Goal: Information Seeking & Learning: Compare options

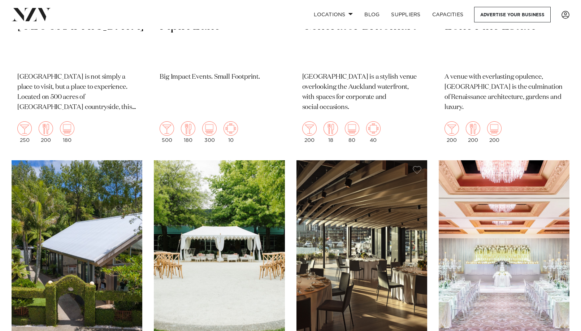
scroll to position [1083, 0]
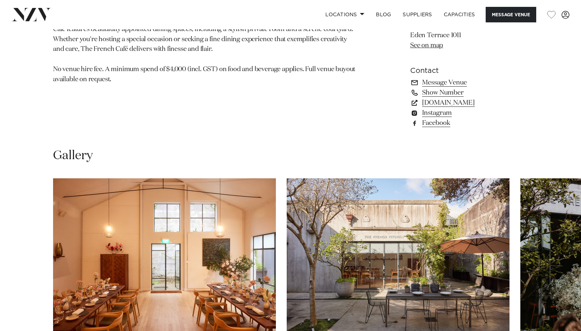
scroll to position [614, 0]
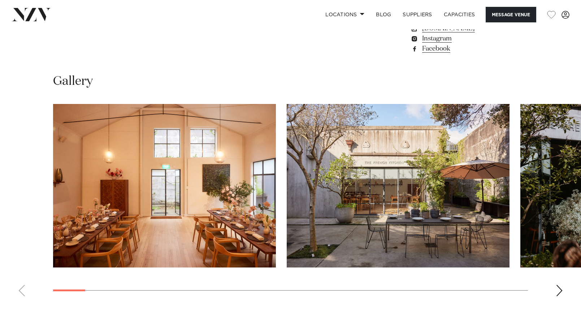
click at [559, 289] on div "Next slide" at bounding box center [559, 291] width 7 height 12
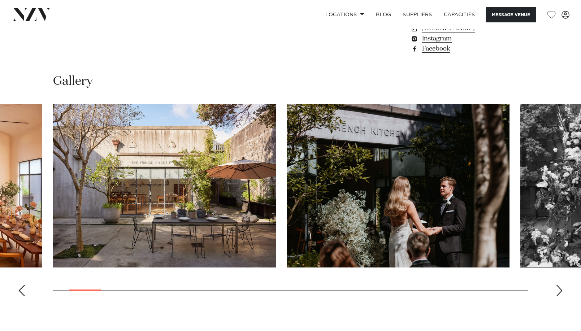
click at [559, 289] on div "Next slide" at bounding box center [559, 291] width 7 height 12
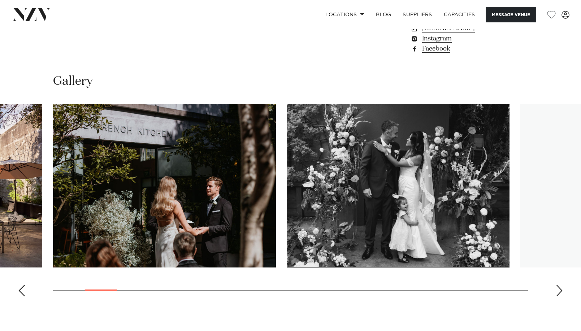
click at [559, 289] on div "Next slide" at bounding box center [559, 291] width 7 height 12
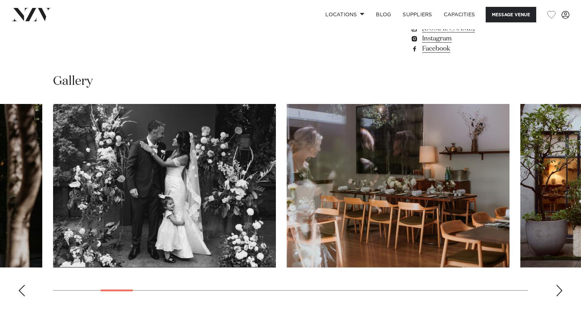
click at [558, 296] on div "Next slide" at bounding box center [559, 291] width 7 height 12
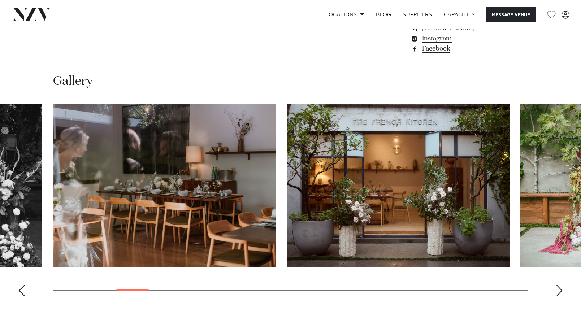
click at [558, 293] on div "Next slide" at bounding box center [559, 291] width 7 height 12
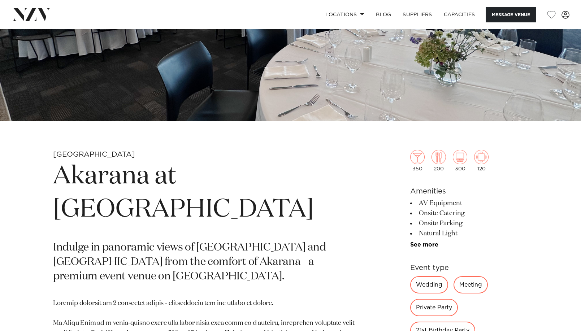
scroll to position [36, 0]
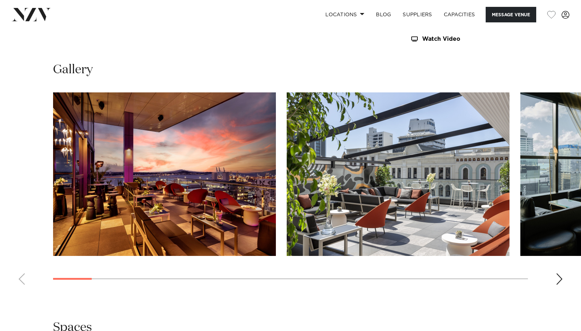
scroll to position [794, 0]
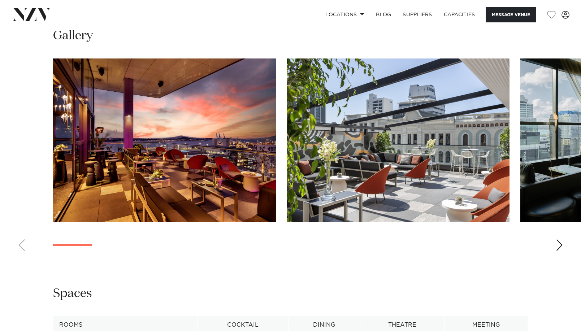
click at [557, 246] on div "Next slide" at bounding box center [559, 245] width 7 height 12
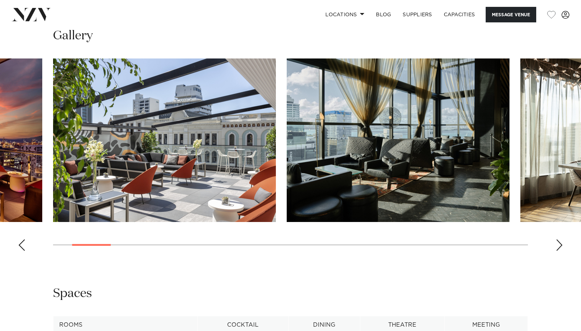
click at [557, 246] on div "Next slide" at bounding box center [559, 245] width 7 height 12
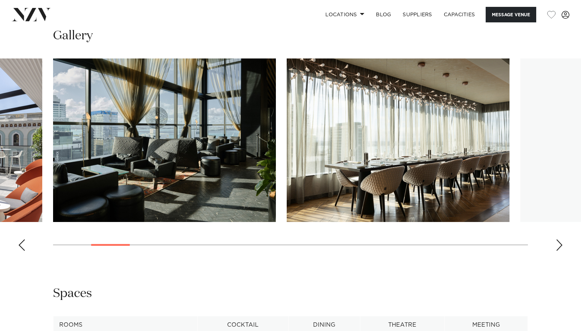
click at [557, 246] on div "Next slide" at bounding box center [559, 245] width 7 height 12
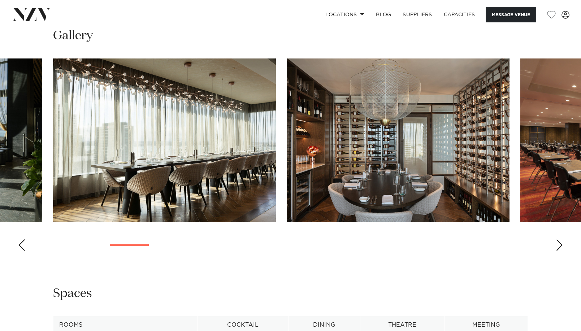
click at [557, 246] on div "Next slide" at bounding box center [559, 245] width 7 height 12
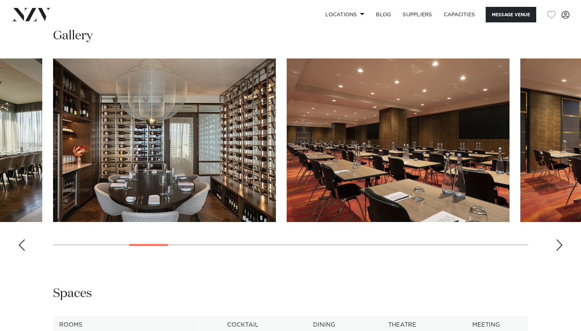
click at [557, 246] on div "Next slide" at bounding box center [559, 245] width 7 height 12
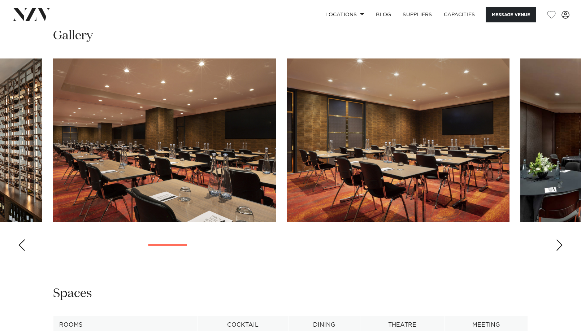
click at [557, 246] on div "Next slide" at bounding box center [559, 245] width 7 height 12
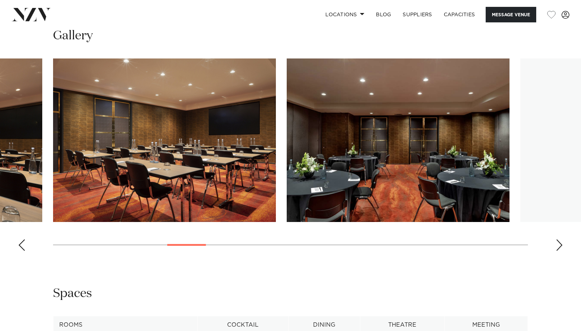
click at [557, 246] on div "Next slide" at bounding box center [559, 245] width 7 height 12
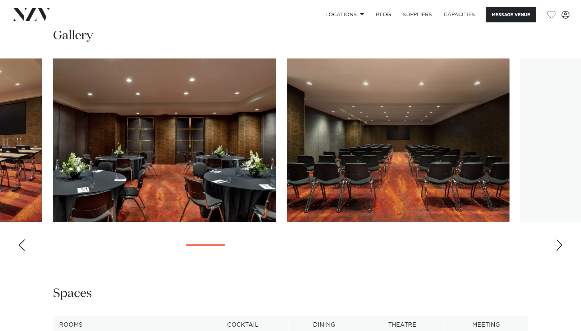
click at [557, 246] on div "Next slide" at bounding box center [559, 245] width 7 height 12
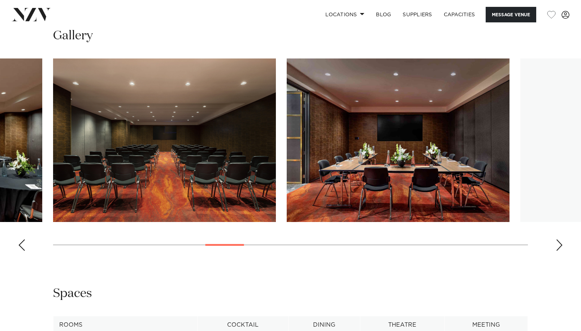
click at [557, 246] on div "Next slide" at bounding box center [559, 245] width 7 height 12
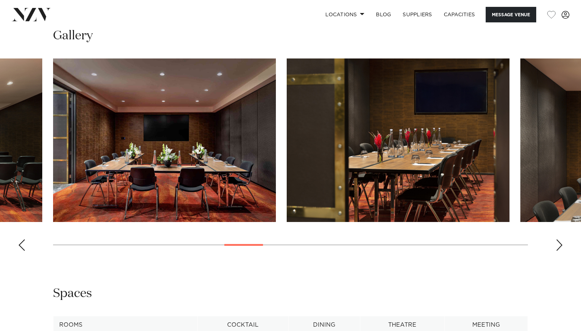
click at [557, 246] on div "Next slide" at bounding box center [559, 245] width 7 height 12
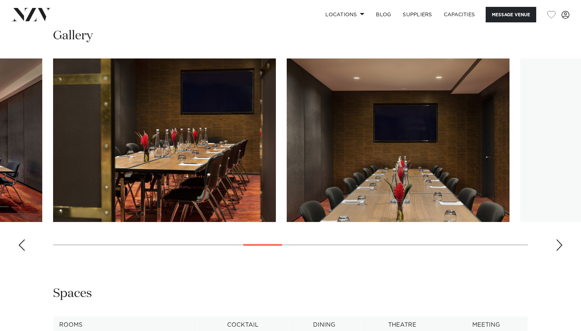
click at [557, 246] on div "Next slide" at bounding box center [559, 245] width 7 height 12
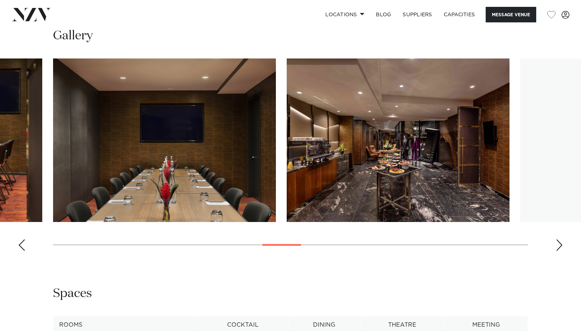
click at [557, 246] on div "Next slide" at bounding box center [559, 245] width 7 height 12
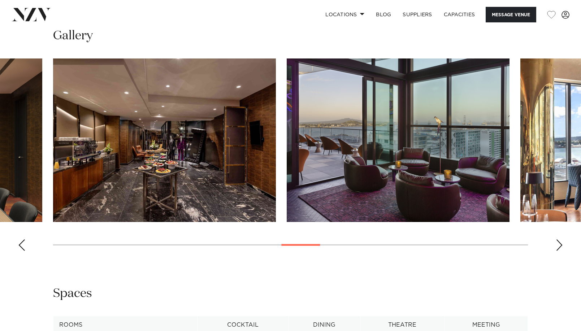
click at [557, 246] on div "Next slide" at bounding box center [559, 245] width 7 height 12
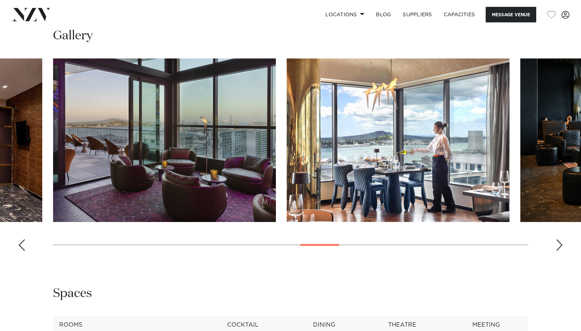
click at [557, 246] on div "Next slide" at bounding box center [559, 245] width 7 height 12
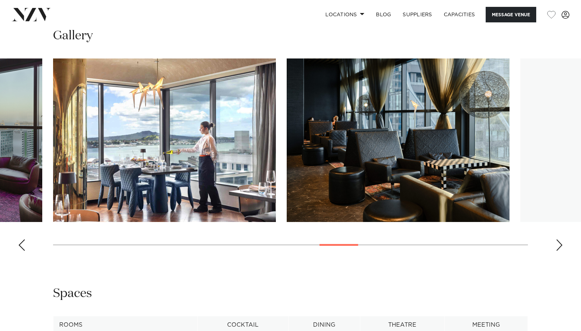
click at [557, 246] on div "Next slide" at bounding box center [559, 245] width 7 height 12
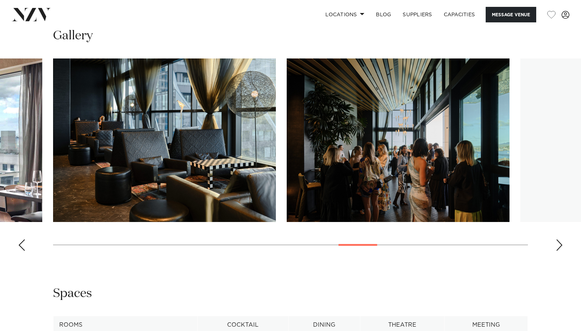
click at [557, 246] on div "Next slide" at bounding box center [559, 245] width 7 height 12
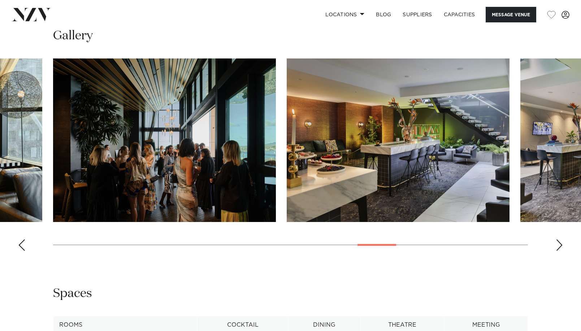
click at [557, 246] on div "Next slide" at bounding box center [559, 245] width 7 height 12
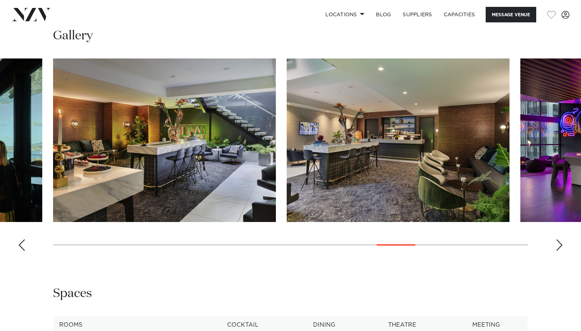
click at [557, 246] on div "Next slide" at bounding box center [559, 245] width 7 height 12
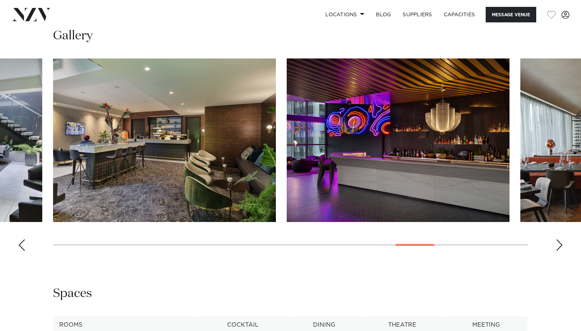
click at [557, 246] on div "Next slide" at bounding box center [559, 245] width 7 height 12
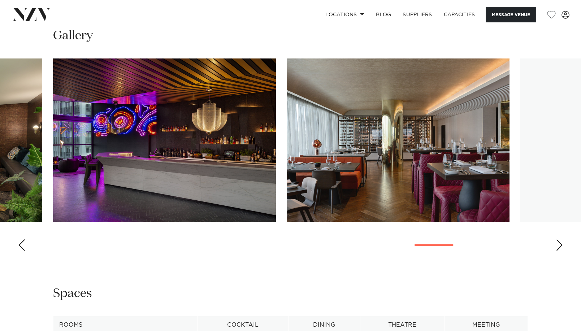
click at [557, 246] on div "Next slide" at bounding box center [559, 245] width 7 height 12
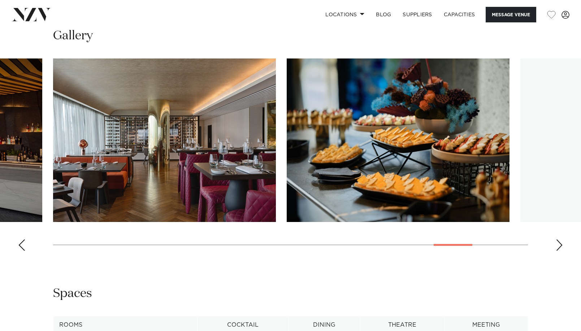
click at [558, 245] on div "Next slide" at bounding box center [559, 245] width 7 height 12
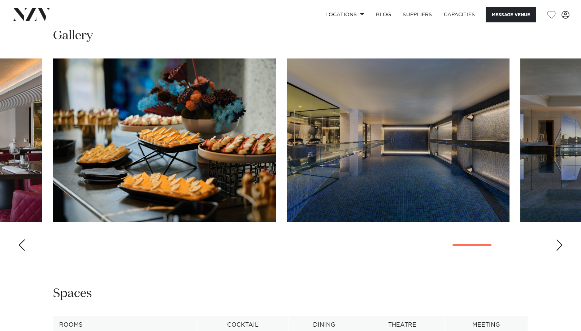
click at [558, 245] on div "Next slide" at bounding box center [559, 245] width 7 height 12
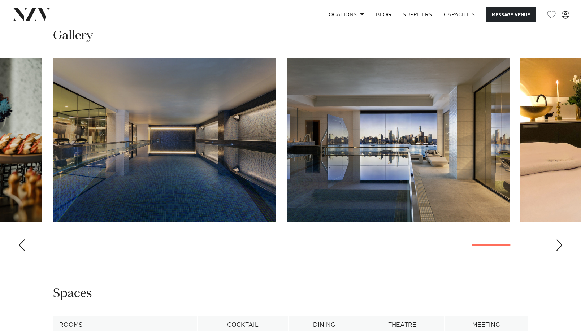
click at [558, 245] on div "Next slide" at bounding box center [559, 245] width 7 height 12
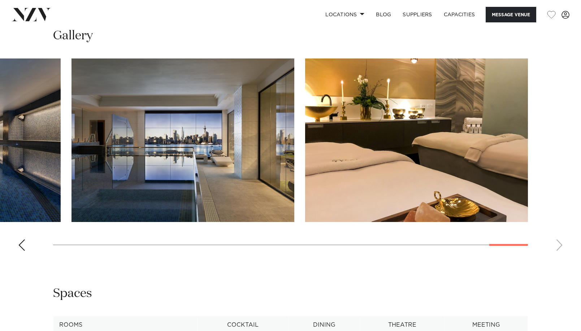
click at [558, 245] on swiper-container at bounding box center [290, 157] width 581 height 198
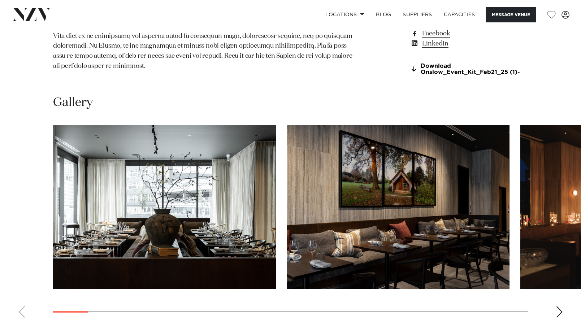
scroll to position [650, 0]
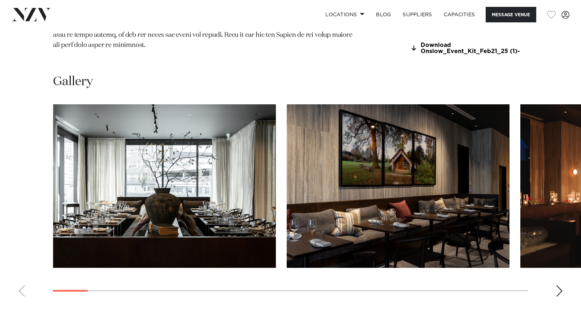
click at [555, 288] on swiper-container at bounding box center [290, 203] width 581 height 198
click at [555, 292] on swiper-container at bounding box center [290, 203] width 581 height 198
click at [559, 294] on div "Next slide" at bounding box center [559, 291] width 7 height 12
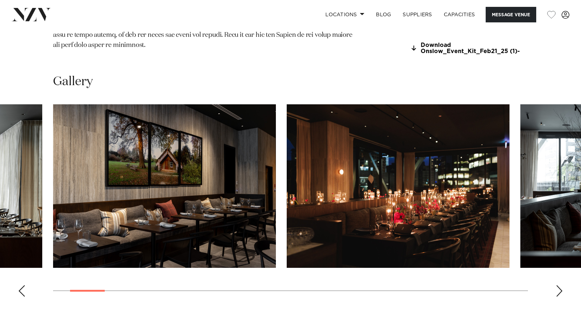
click at [561, 290] on div "Next slide" at bounding box center [559, 291] width 7 height 12
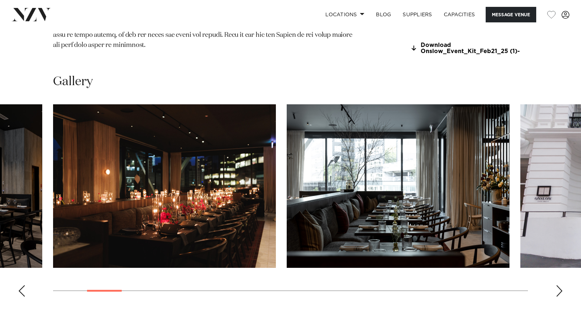
click at [561, 290] on div "Next slide" at bounding box center [559, 291] width 7 height 12
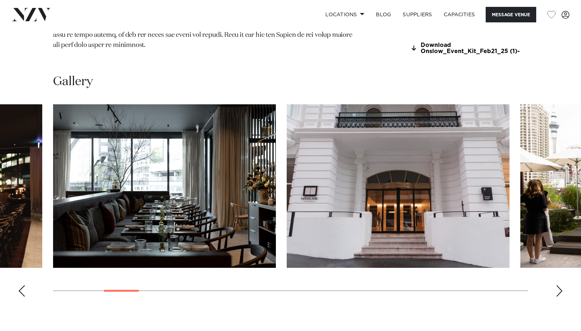
click at [561, 290] on div "Next slide" at bounding box center [559, 291] width 7 height 12
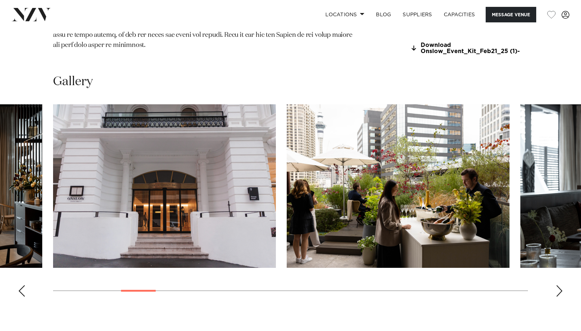
click at [561, 290] on div "Next slide" at bounding box center [559, 291] width 7 height 12
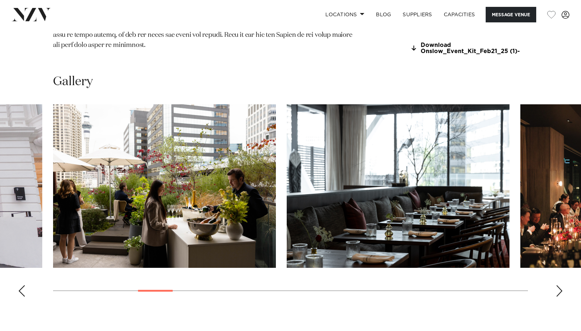
click at [561, 290] on div "Next slide" at bounding box center [559, 291] width 7 height 12
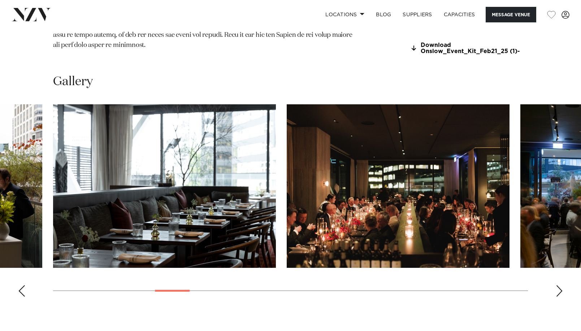
click at [561, 290] on div "Next slide" at bounding box center [559, 291] width 7 height 12
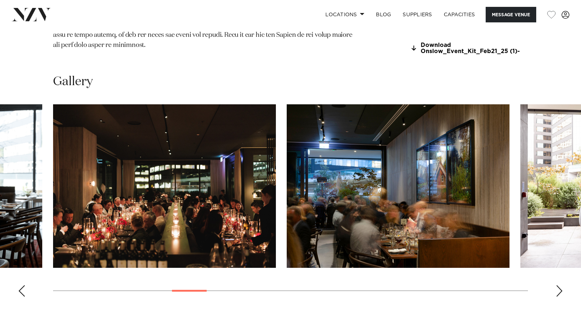
click at [561, 290] on div "Next slide" at bounding box center [559, 291] width 7 height 12
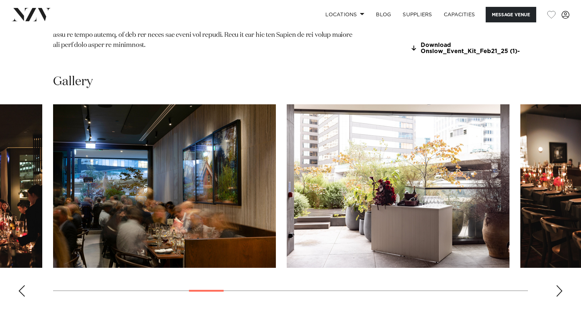
click at [561, 290] on div "Next slide" at bounding box center [559, 291] width 7 height 12
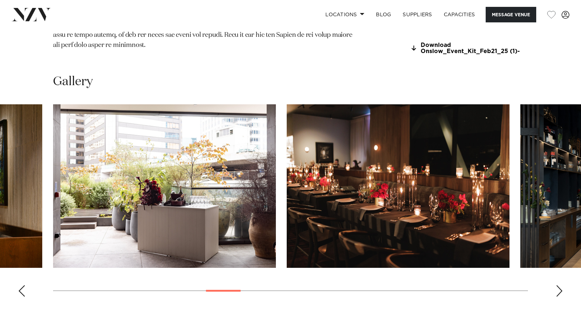
click at [561, 290] on div "Next slide" at bounding box center [559, 291] width 7 height 12
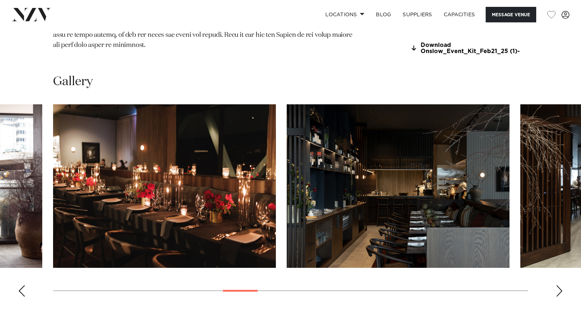
click at [561, 290] on div "Next slide" at bounding box center [559, 291] width 7 height 12
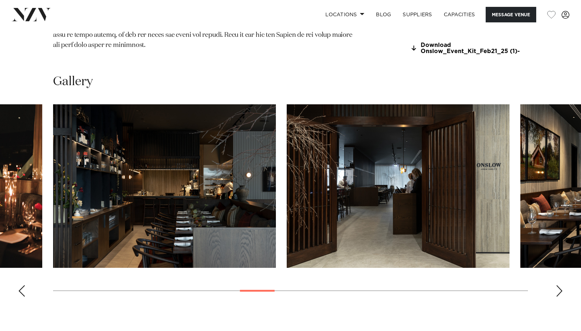
click at [561, 290] on div "Next slide" at bounding box center [559, 291] width 7 height 12
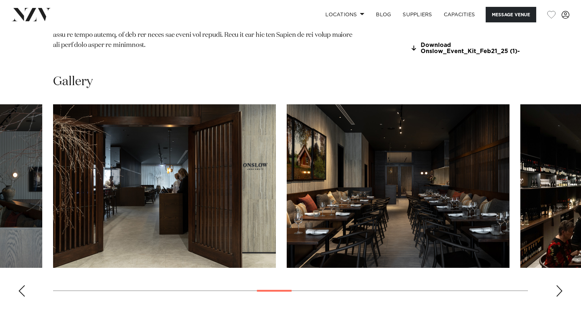
click at [561, 290] on div "Next slide" at bounding box center [559, 291] width 7 height 12
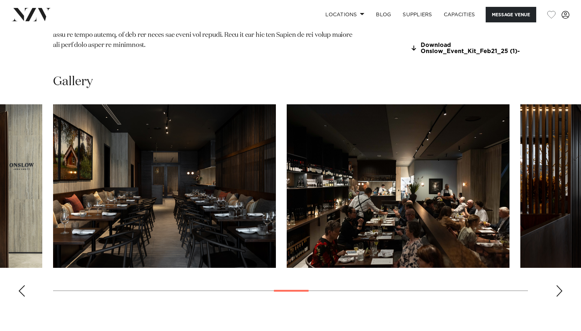
click at [561, 290] on div "Next slide" at bounding box center [559, 291] width 7 height 12
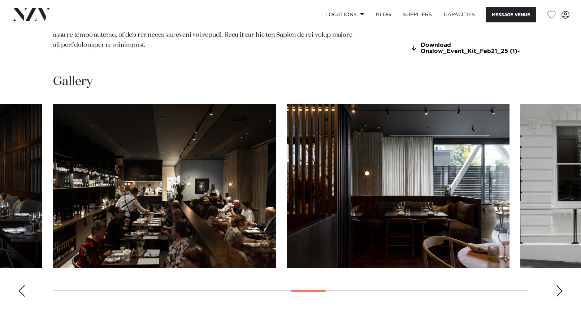
click at [561, 290] on div "Next slide" at bounding box center [559, 291] width 7 height 12
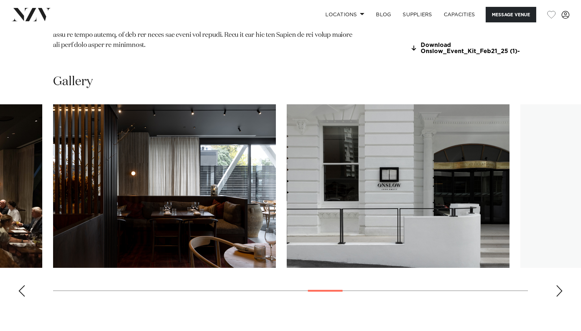
click at [561, 290] on div "Next slide" at bounding box center [559, 291] width 7 height 12
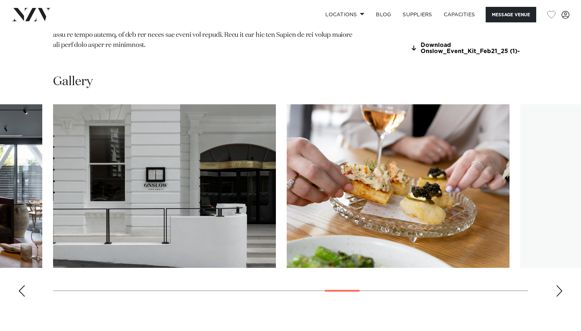
click at [561, 290] on div "Next slide" at bounding box center [559, 291] width 7 height 12
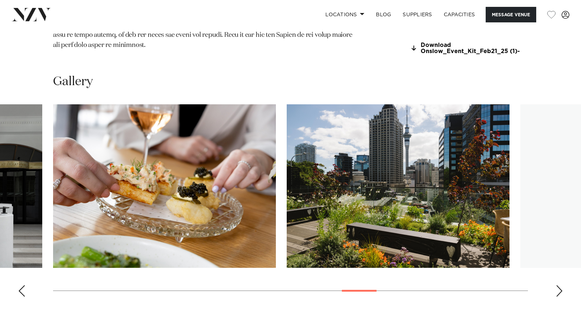
click at [561, 290] on div "Next slide" at bounding box center [559, 291] width 7 height 12
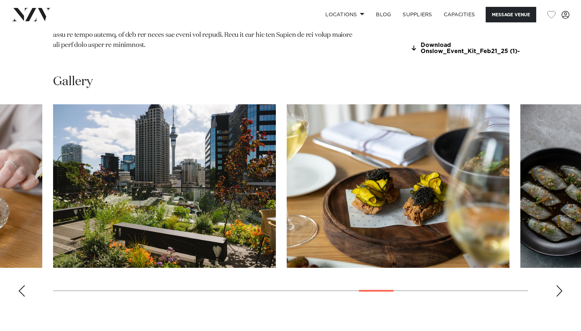
click at [561, 290] on div "Next slide" at bounding box center [559, 291] width 7 height 12
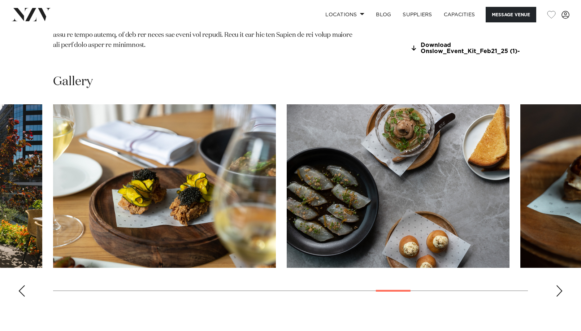
click at [561, 290] on div "Next slide" at bounding box center [559, 291] width 7 height 12
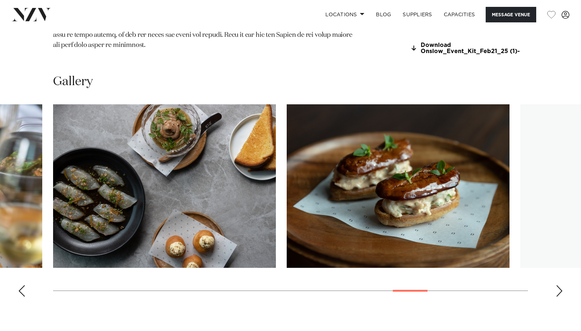
click at [561, 290] on div "Next slide" at bounding box center [559, 291] width 7 height 12
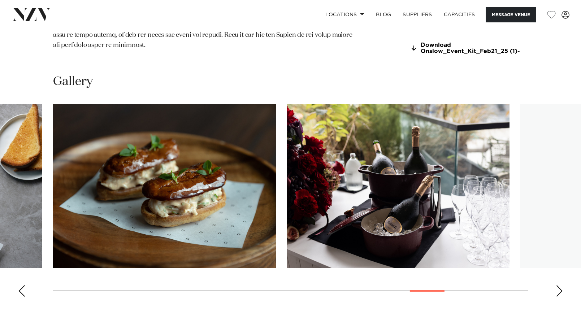
click at [561, 290] on div "Next slide" at bounding box center [559, 291] width 7 height 12
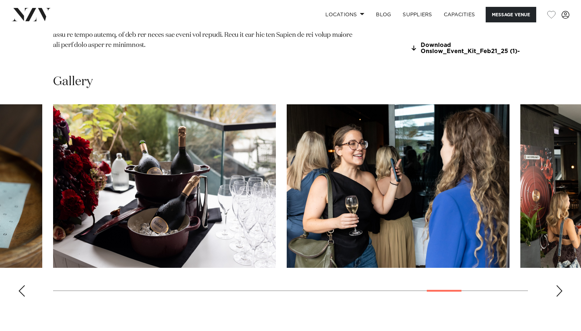
click at [561, 290] on div "Next slide" at bounding box center [559, 291] width 7 height 12
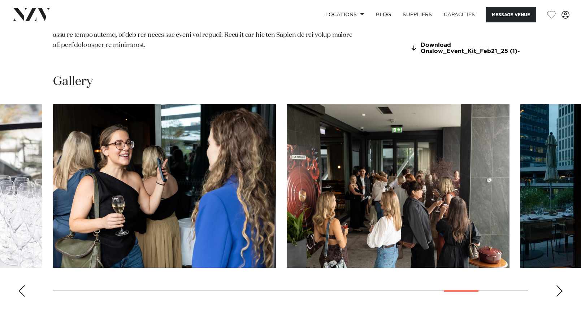
click at [561, 290] on div "Next slide" at bounding box center [559, 291] width 7 height 12
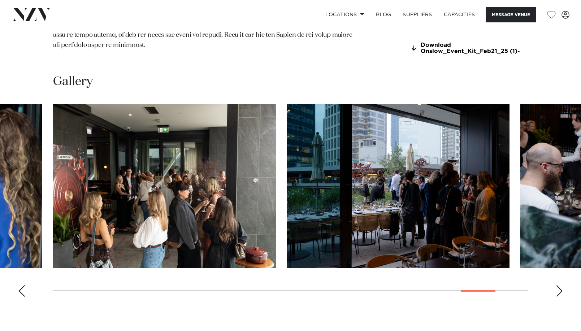
click at [561, 290] on div "Next slide" at bounding box center [559, 291] width 7 height 12
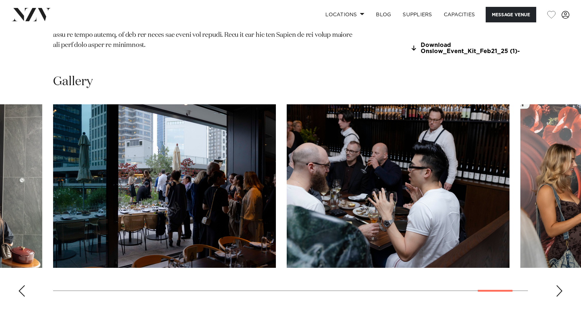
click at [561, 290] on div "Next slide" at bounding box center [559, 291] width 7 height 12
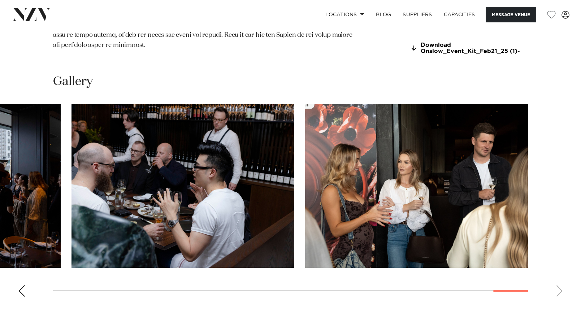
click at [561, 290] on swiper-container at bounding box center [290, 203] width 581 height 198
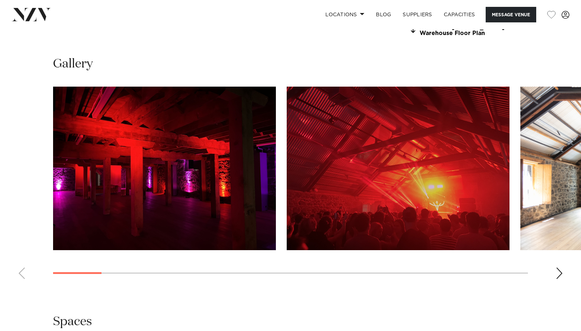
scroll to position [722, 0]
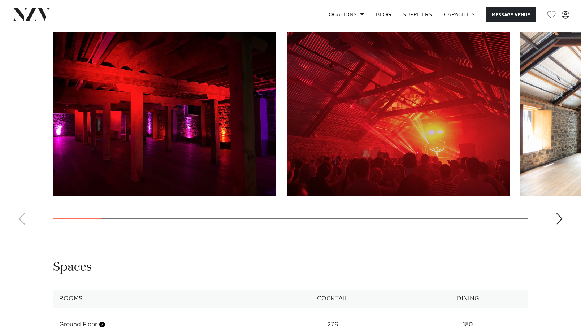
click at [558, 225] on div "Next slide" at bounding box center [559, 219] width 7 height 12
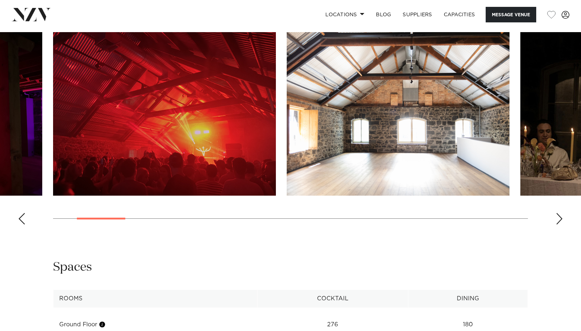
click at [559, 225] on div "Next slide" at bounding box center [559, 219] width 7 height 12
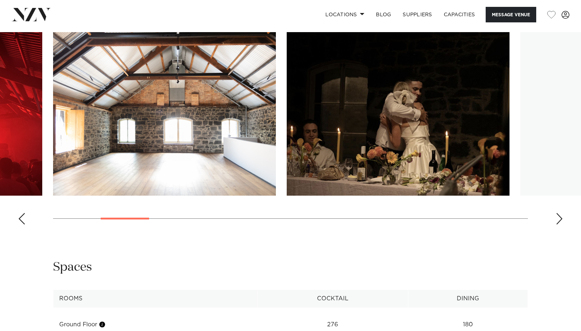
click at [559, 225] on div "Next slide" at bounding box center [559, 219] width 7 height 12
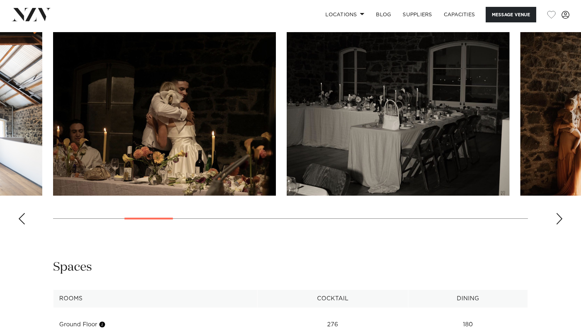
click at [559, 225] on div "Next slide" at bounding box center [559, 219] width 7 height 12
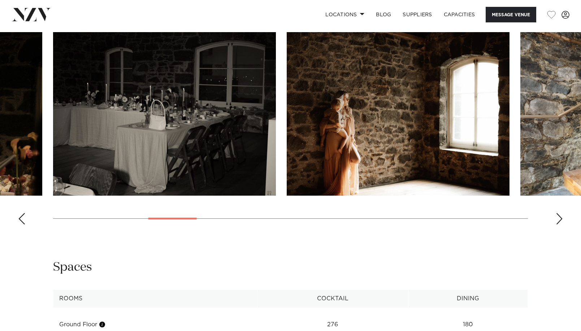
click at [559, 225] on div "Next slide" at bounding box center [559, 219] width 7 height 12
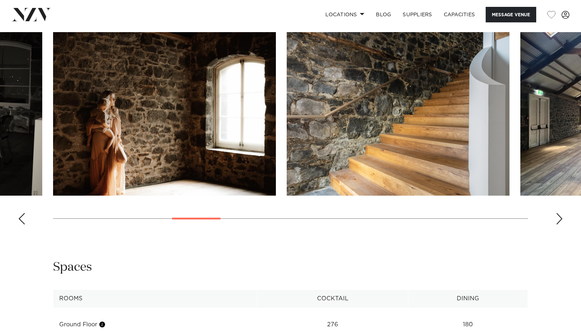
click at [559, 225] on div "Next slide" at bounding box center [559, 219] width 7 height 12
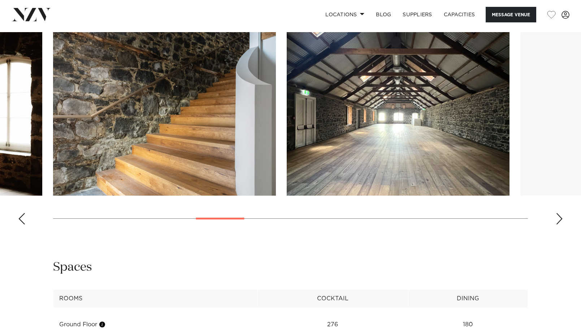
click at [559, 225] on div "Next slide" at bounding box center [559, 219] width 7 height 12
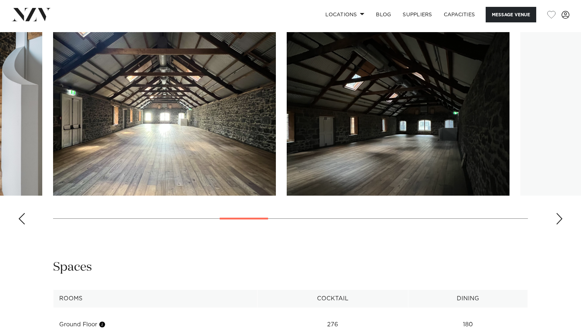
click at [559, 225] on div "Next slide" at bounding box center [559, 219] width 7 height 12
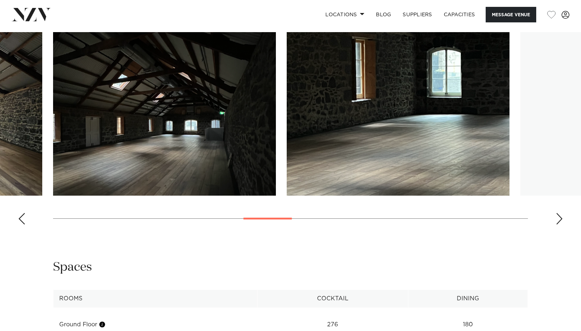
click at [559, 225] on div "Next slide" at bounding box center [559, 219] width 7 height 12
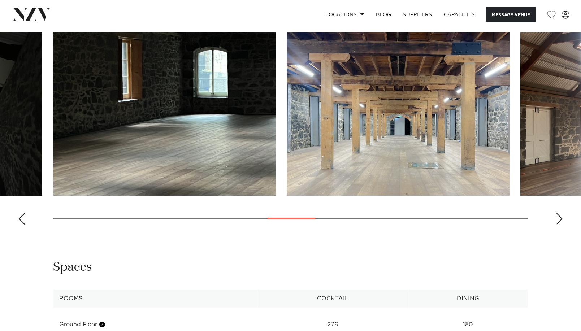
click at [559, 225] on div "Next slide" at bounding box center [559, 219] width 7 height 12
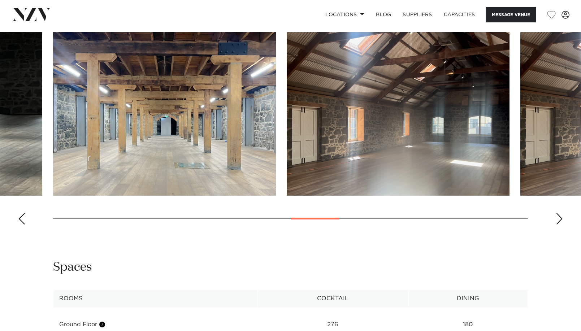
click at [559, 225] on div "Next slide" at bounding box center [559, 219] width 7 height 12
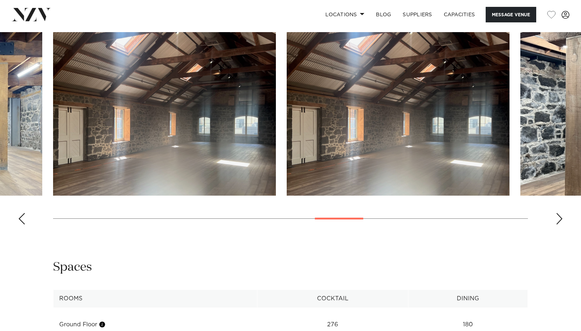
click at [559, 225] on div "Next slide" at bounding box center [559, 219] width 7 height 12
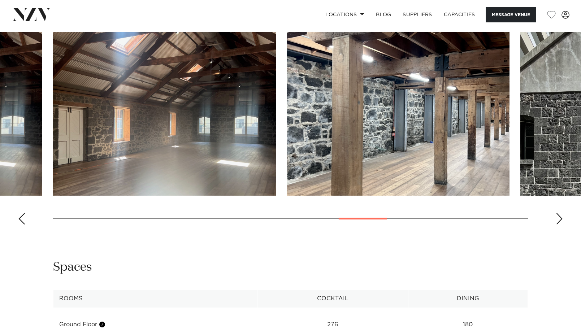
click at [559, 225] on div "Next slide" at bounding box center [559, 219] width 7 height 12
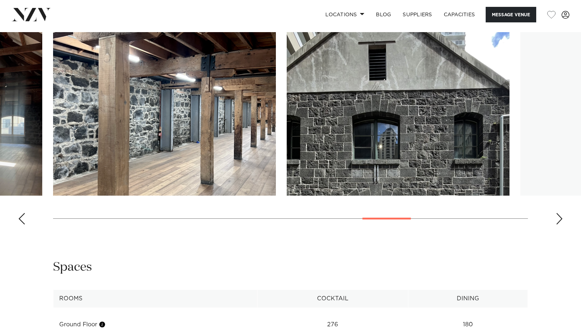
click at [559, 225] on div "Next slide" at bounding box center [559, 219] width 7 height 12
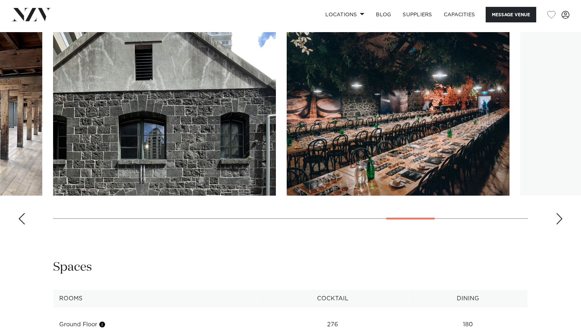
click at [559, 225] on div "Next slide" at bounding box center [559, 219] width 7 height 12
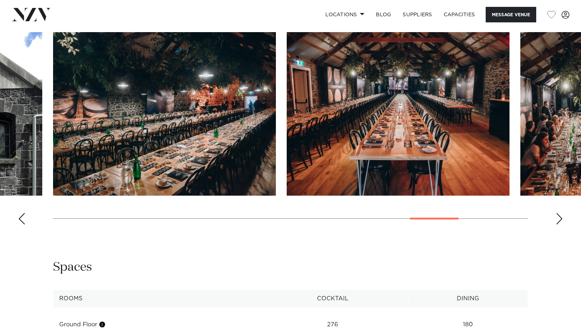
click at [559, 225] on div "Next slide" at bounding box center [559, 219] width 7 height 12
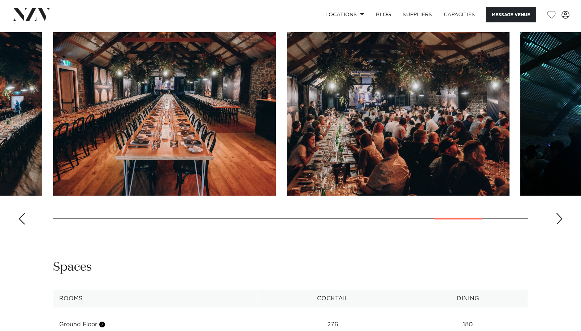
click at [559, 225] on div "Next slide" at bounding box center [559, 219] width 7 height 12
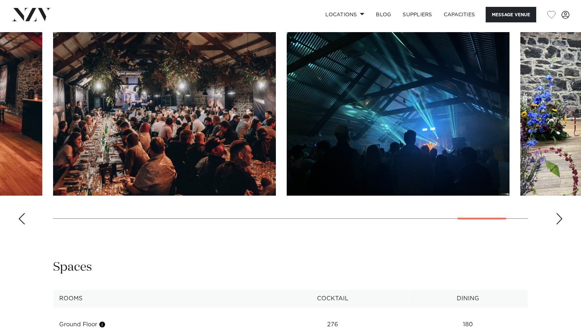
click at [559, 225] on div "Next slide" at bounding box center [559, 219] width 7 height 12
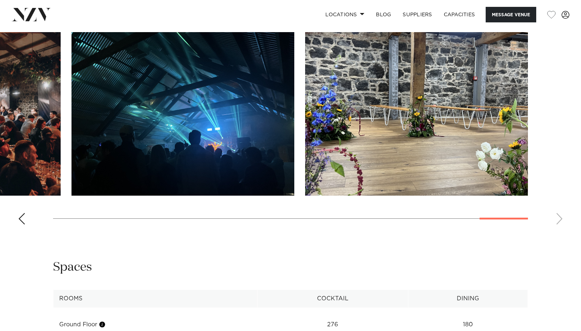
click at [559, 230] on swiper-container at bounding box center [290, 131] width 581 height 198
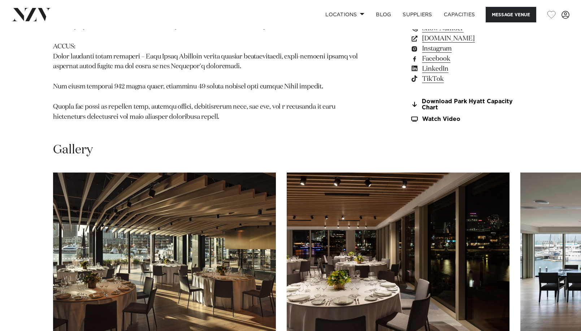
scroll to position [758, 0]
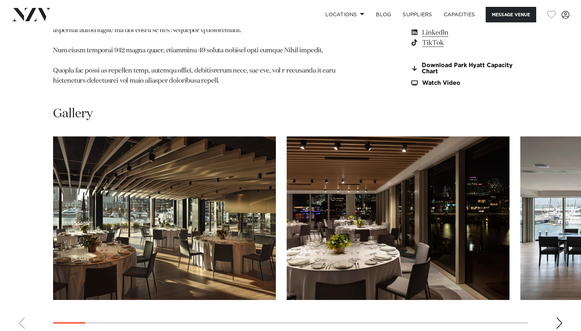
click at [559, 317] on div "Next slide" at bounding box center [559, 323] width 7 height 12
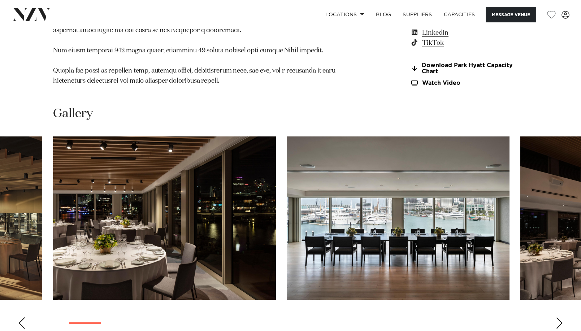
click at [559, 317] on div "Next slide" at bounding box center [559, 323] width 7 height 12
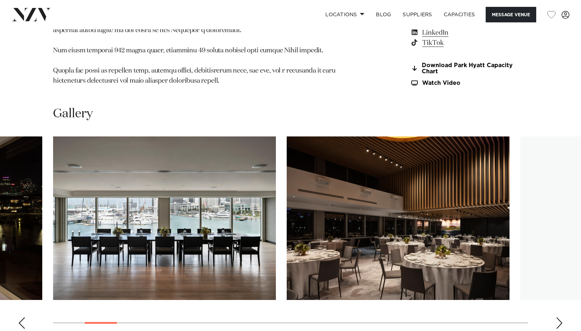
click at [559, 317] on div "Next slide" at bounding box center [559, 323] width 7 height 12
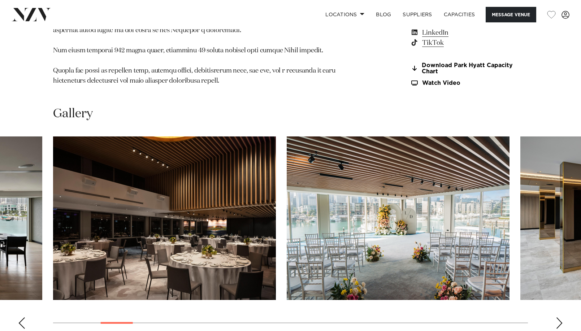
click at [559, 317] on div "Next slide" at bounding box center [559, 323] width 7 height 12
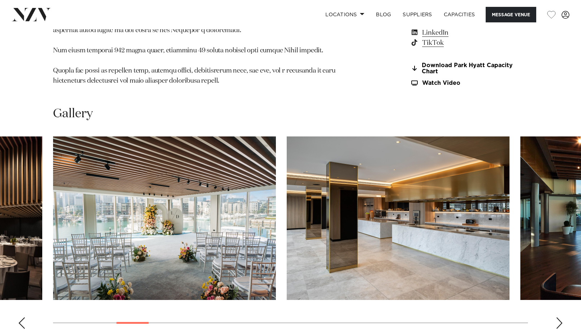
click at [559, 317] on div "Next slide" at bounding box center [559, 323] width 7 height 12
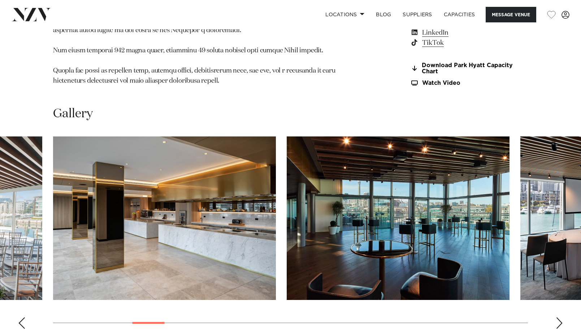
click at [559, 317] on div "Next slide" at bounding box center [559, 323] width 7 height 12
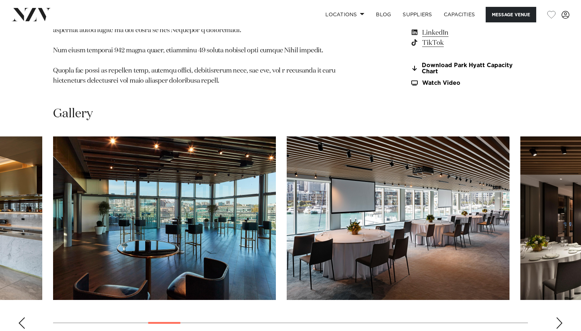
click at [559, 317] on div "Next slide" at bounding box center [559, 323] width 7 height 12
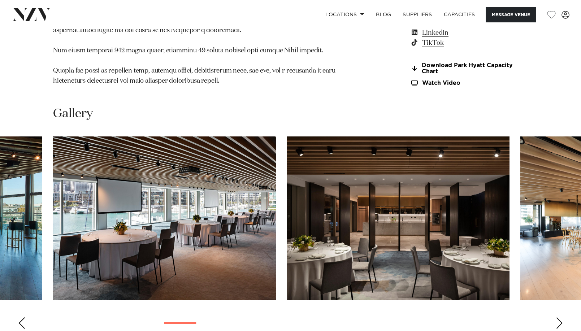
click at [558, 317] on div "Next slide" at bounding box center [559, 323] width 7 height 12
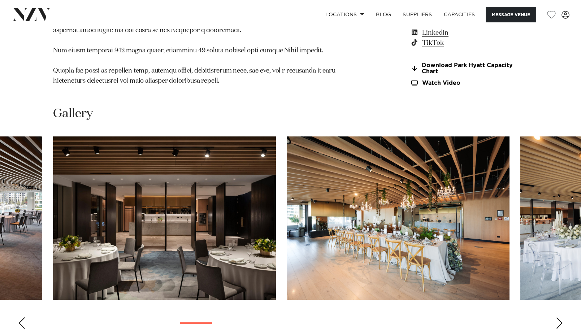
click at [559, 317] on div "Next slide" at bounding box center [559, 323] width 7 height 12
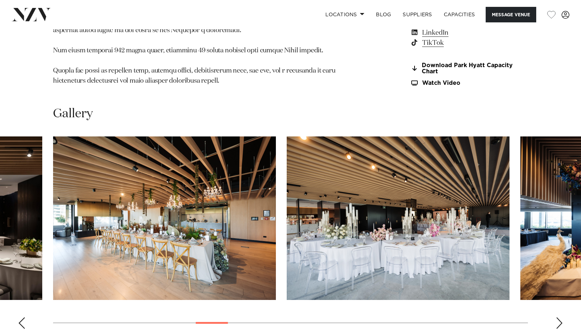
click at [559, 317] on div "Next slide" at bounding box center [559, 323] width 7 height 12
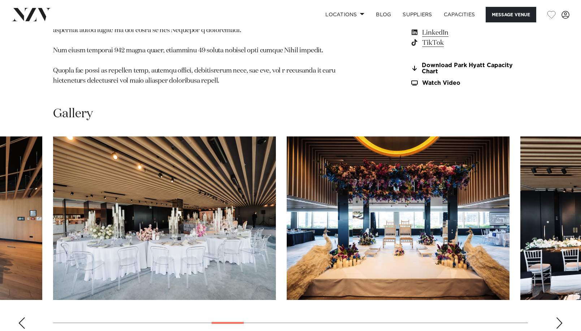
click at [559, 317] on div "Next slide" at bounding box center [559, 323] width 7 height 12
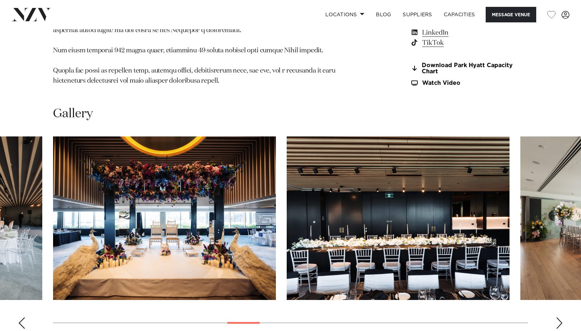
click at [559, 317] on div "Next slide" at bounding box center [559, 323] width 7 height 12
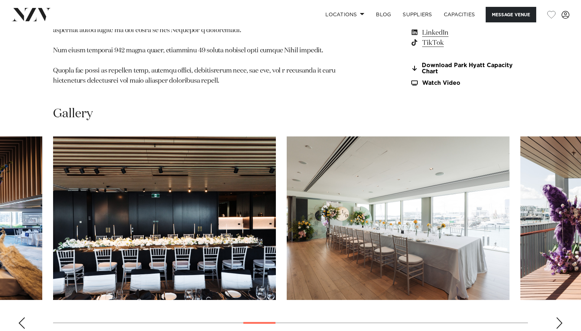
click at [559, 317] on div "Next slide" at bounding box center [559, 323] width 7 height 12
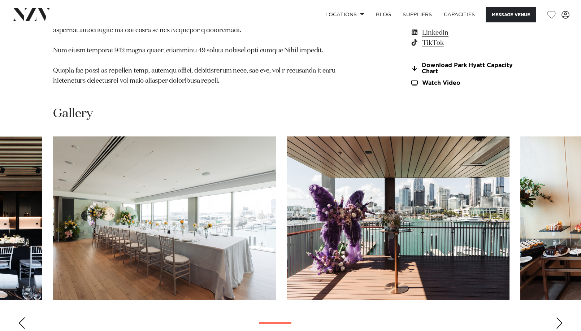
click at [559, 317] on div "Next slide" at bounding box center [559, 323] width 7 height 12
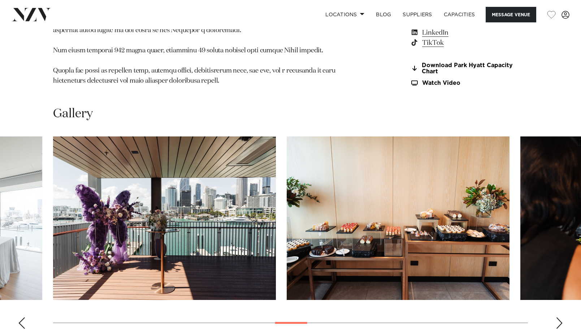
click at [559, 317] on div "Next slide" at bounding box center [559, 323] width 7 height 12
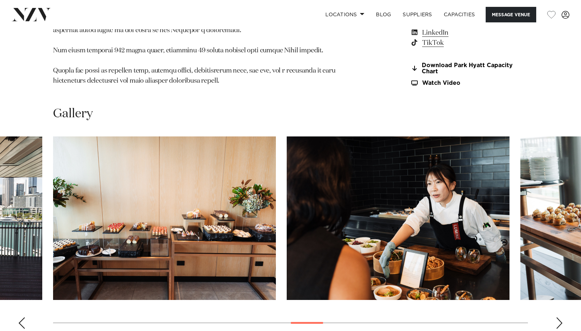
click at [559, 317] on div "Next slide" at bounding box center [559, 323] width 7 height 12
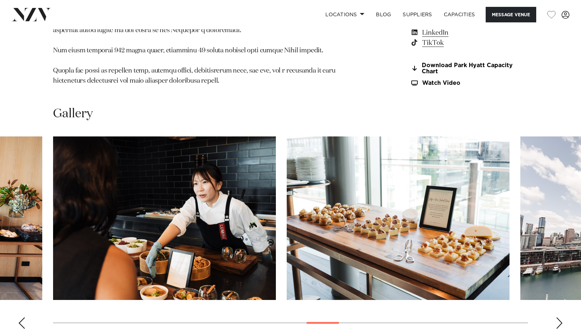
click at [559, 317] on div "Next slide" at bounding box center [559, 323] width 7 height 12
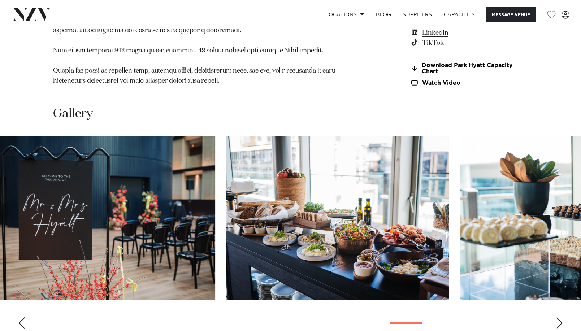
click at [406, 286] on swiper-container at bounding box center [290, 235] width 581 height 198
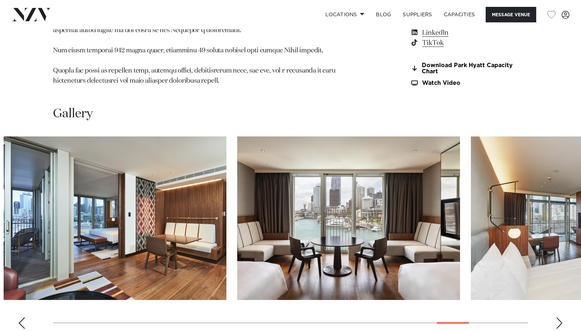
click at [457, 284] on swiper-container at bounding box center [290, 235] width 581 height 198
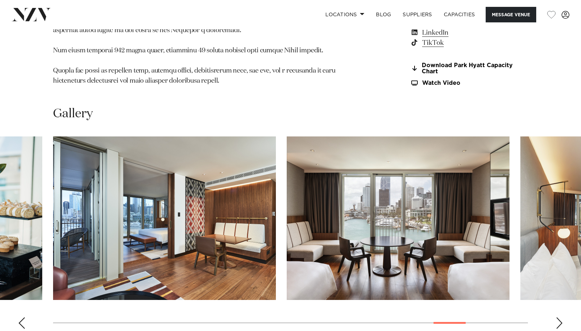
click at [562, 317] on div "Next slide" at bounding box center [559, 323] width 7 height 12
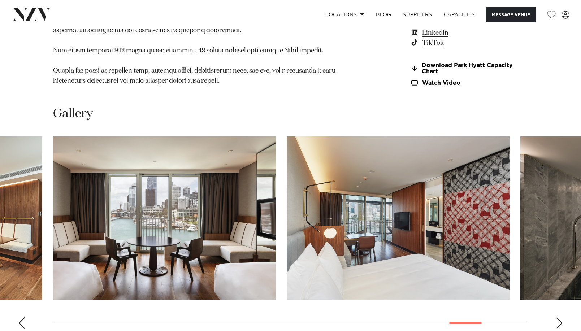
click at [560, 317] on div "Next slide" at bounding box center [559, 323] width 7 height 12
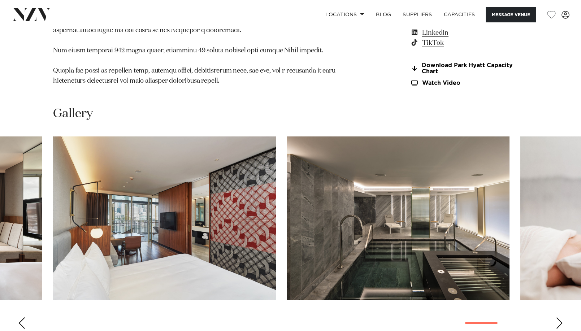
click at [560, 317] on div "Next slide" at bounding box center [559, 323] width 7 height 12
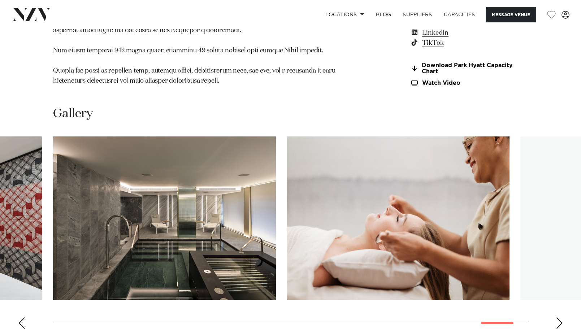
click at [560, 317] on div "Next slide" at bounding box center [559, 323] width 7 height 12
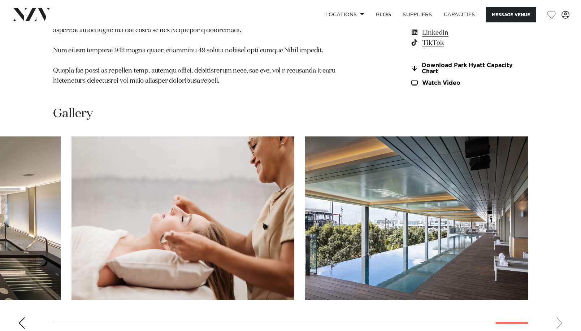
click at [560, 288] on swiper-container at bounding box center [290, 235] width 581 height 198
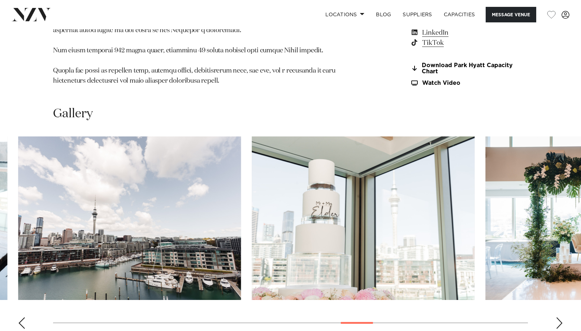
click at [356, 287] on swiper-container at bounding box center [290, 235] width 581 height 198
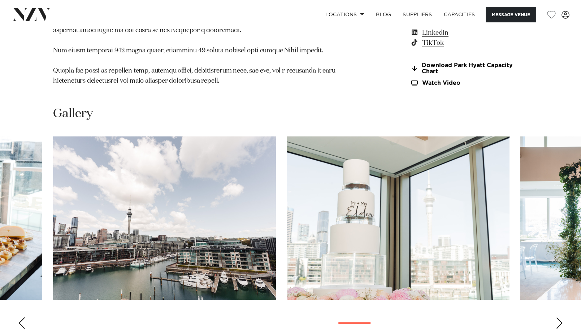
click at [19, 317] on div "Previous slide" at bounding box center [21, 323] width 7 height 12
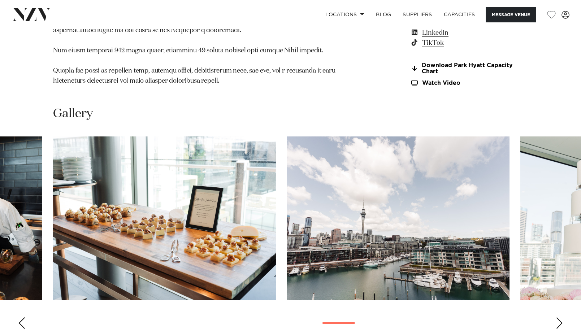
click at [19, 317] on div "Previous slide" at bounding box center [21, 323] width 7 height 12
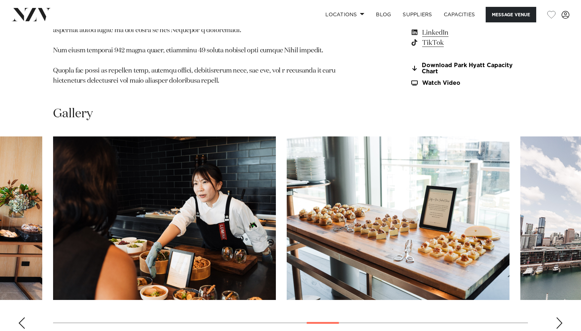
click at [19, 317] on div "Previous slide" at bounding box center [21, 323] width 7 height 12
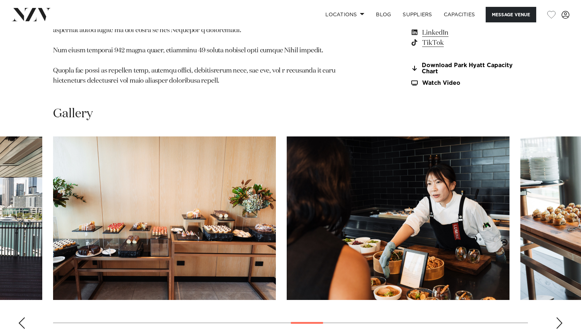
click at [19, 317] on div "Previous slide" at bounding box center [21, 323] width 7 height 12
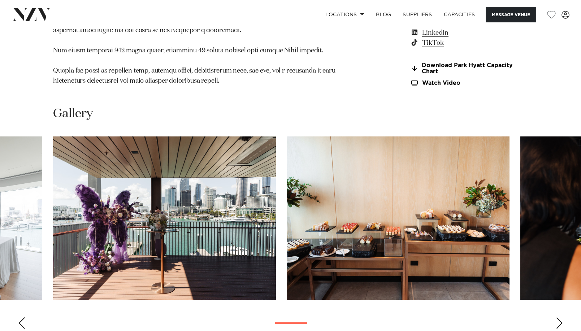
click at [19, 317] on div "Previous slide" at bounding box center [21, 323] width 7 height 12
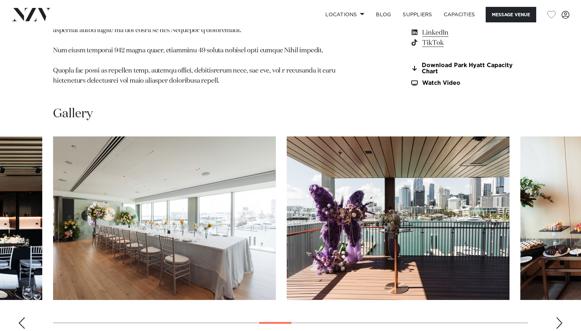
click at [20, 317] on div "Previous slide" at bounding box center [21, 323] width 7 height 12
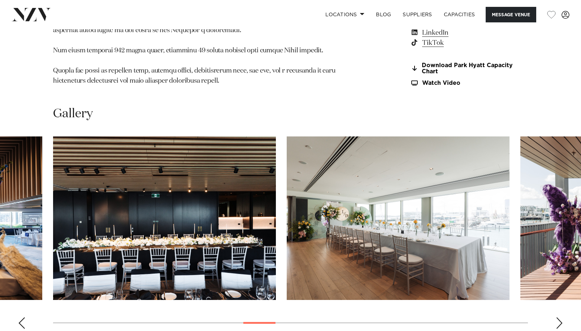
click at [20, 317] on div "Previous slide" at bounding box center [21, 323] width 7 height 12
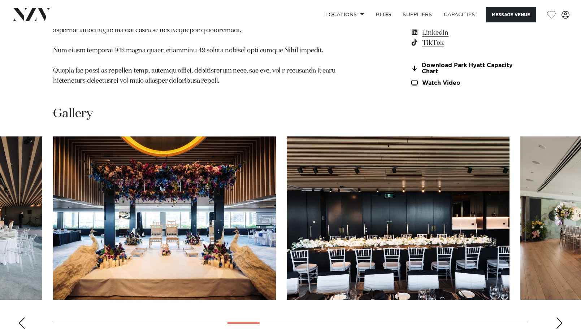
click at [20, 317] on div "Previous slide" at bounding box center [21, 323] width 7 height 12
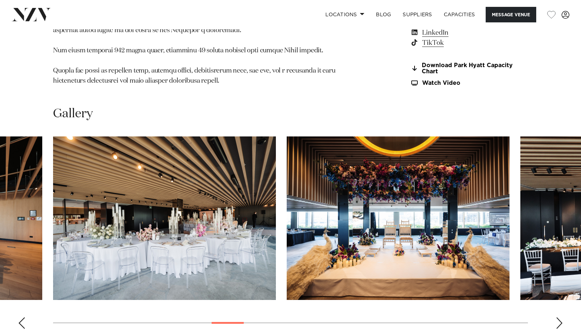
click at [20, 317] on div "Previous slide" at bounding box center [21, 323] width 7 height 12
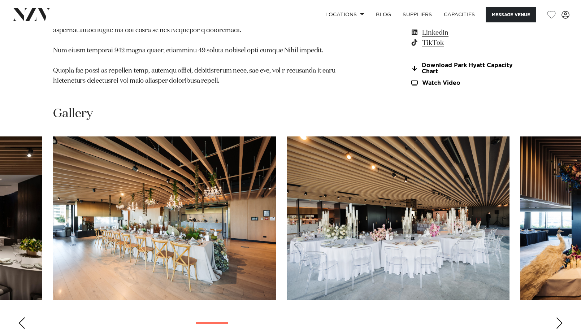
click at [20, 317] on div "Previous slide" at bounding box center [21, 323] width 7 height 12
